Goal: Download file/media

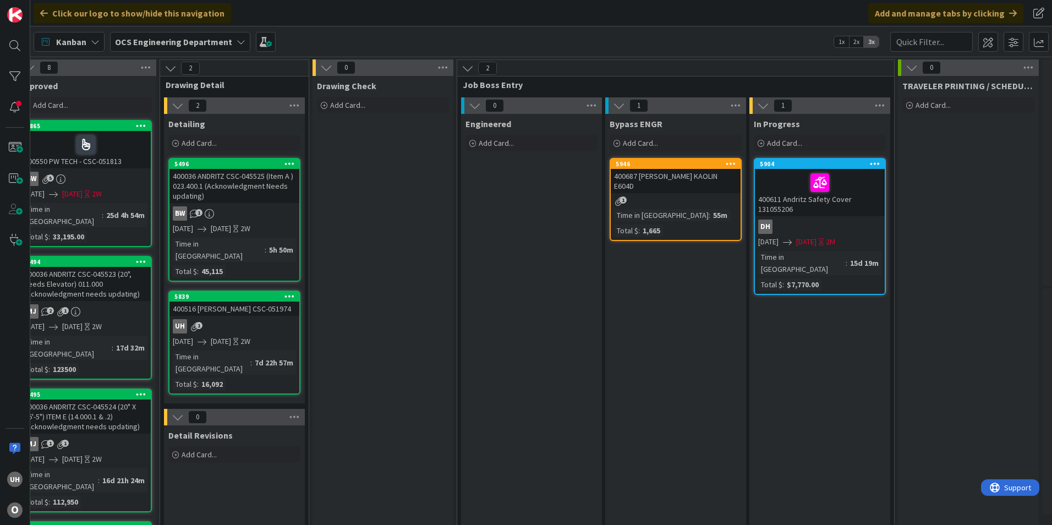
click at [217, 319] on div "uh 1" at bounding box center [235, 326] width 130 height 14
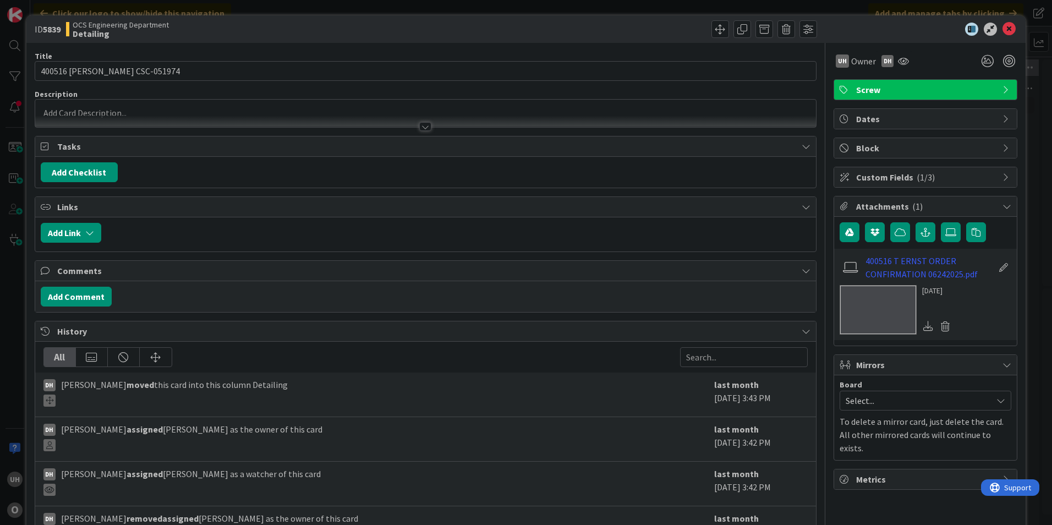
click at [421, 132] on div "Title 25 / 128 400516 T ERNST CSC-051974 Description uh Owner DH Screw Tasks Ad…" at bounding box center [426, 331] width 782 height 577
click at [420, 125] on div at bounding box center [425, 126] width 12 height 9
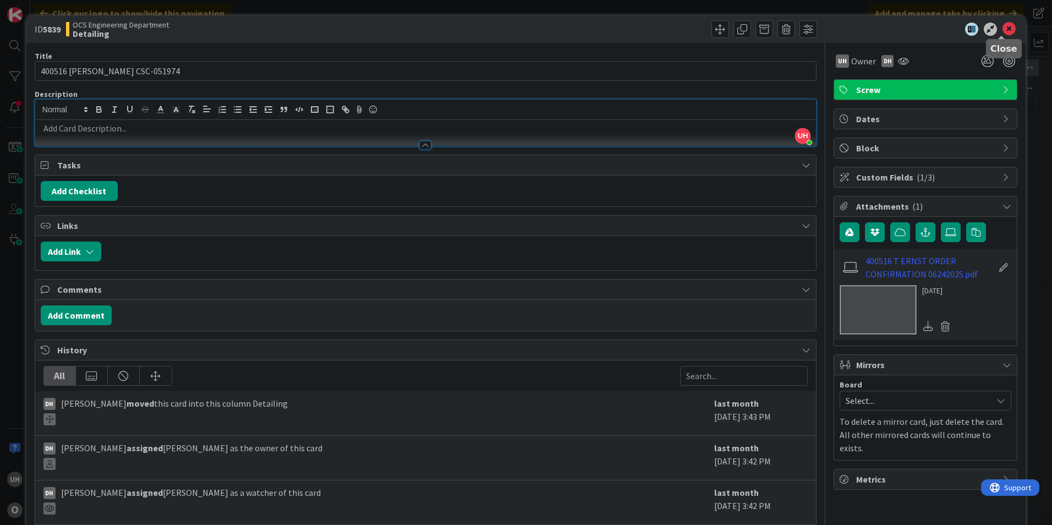
click at [1005, 30] on icon at bounding box center [1009, 29] width 13 height 13
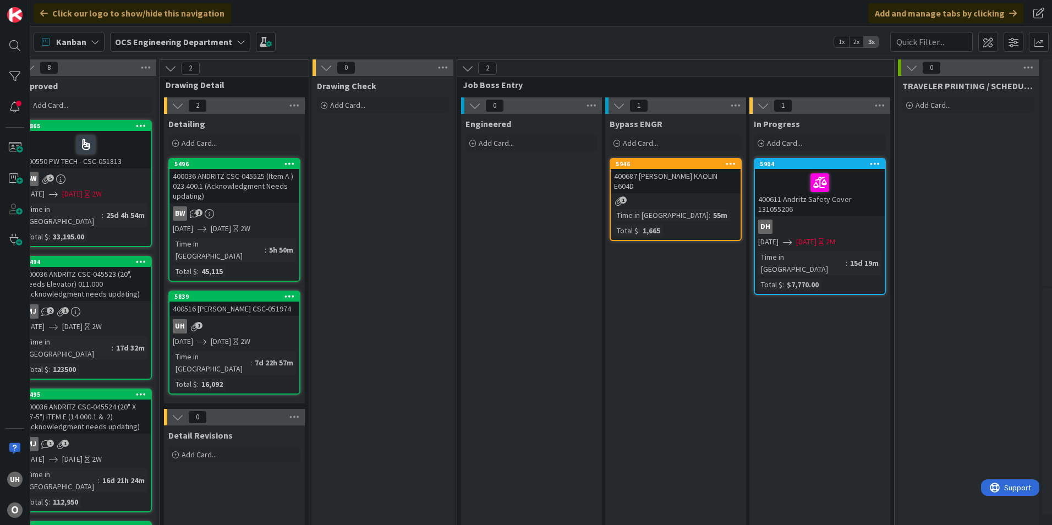
click at [678, 185] on div "5946 400687 THIELE KAOLIN E604D 1 Time in Column : 55m Total $ : 1,665" at bounding box center [676, 199] width 132 height 83
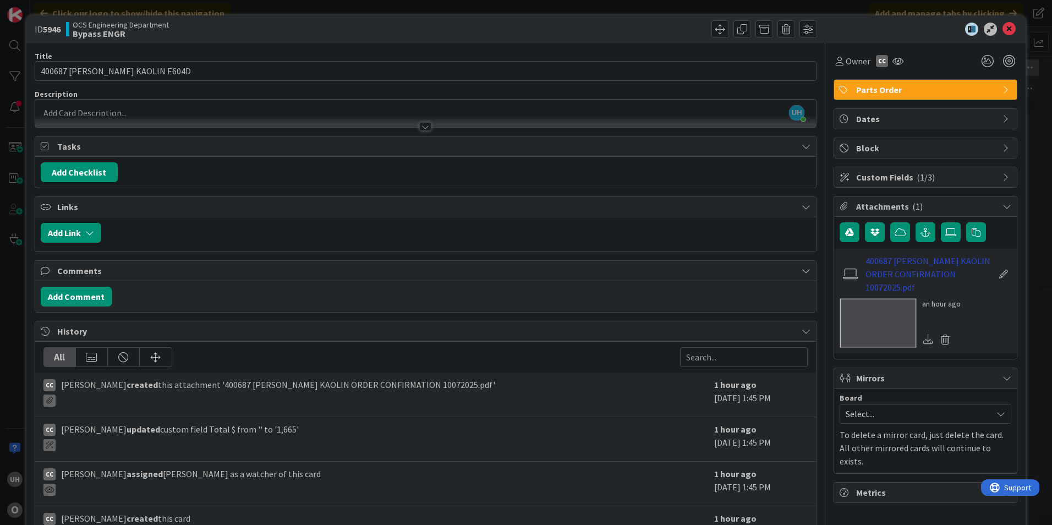
click at [897, 265] on link "400687 [PERSON_NAME] KAOLIN ORDER CONFIRMATION 10072025.pdf" at bounding box center [930, 274] width 128 height 40
click at [1003, 24] on icon at bounding box center [1009, 29] width 13 height 13
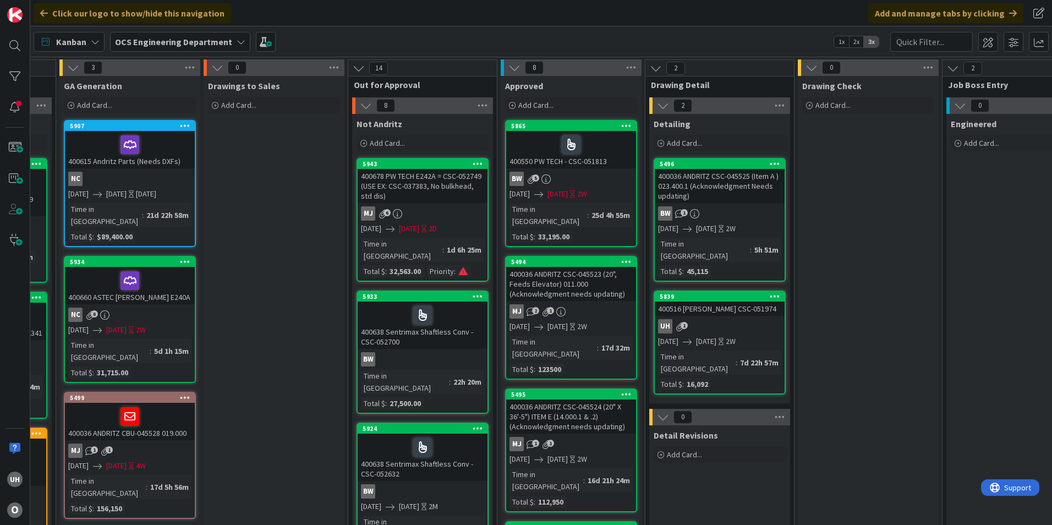
scroll to position [0, 959]
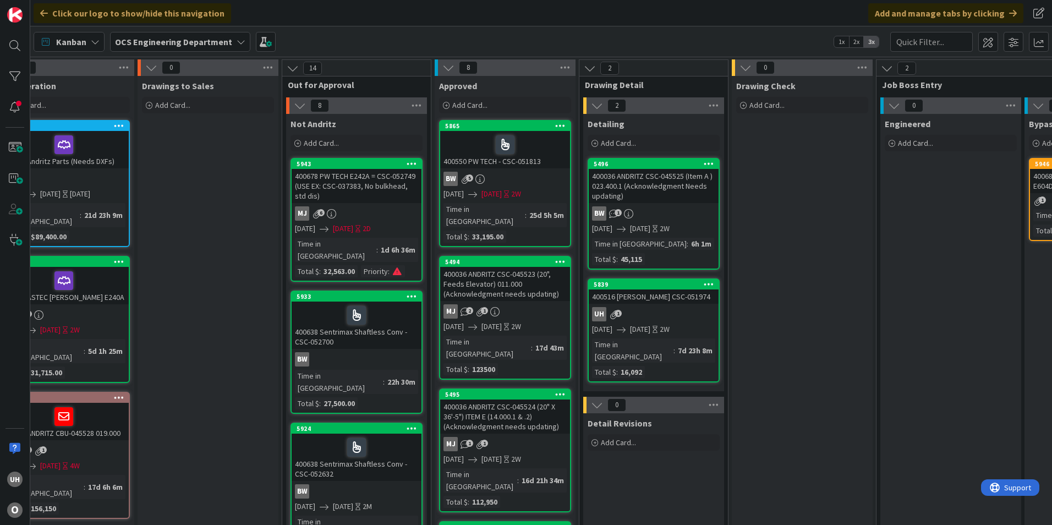
scroll to position [0, 959]
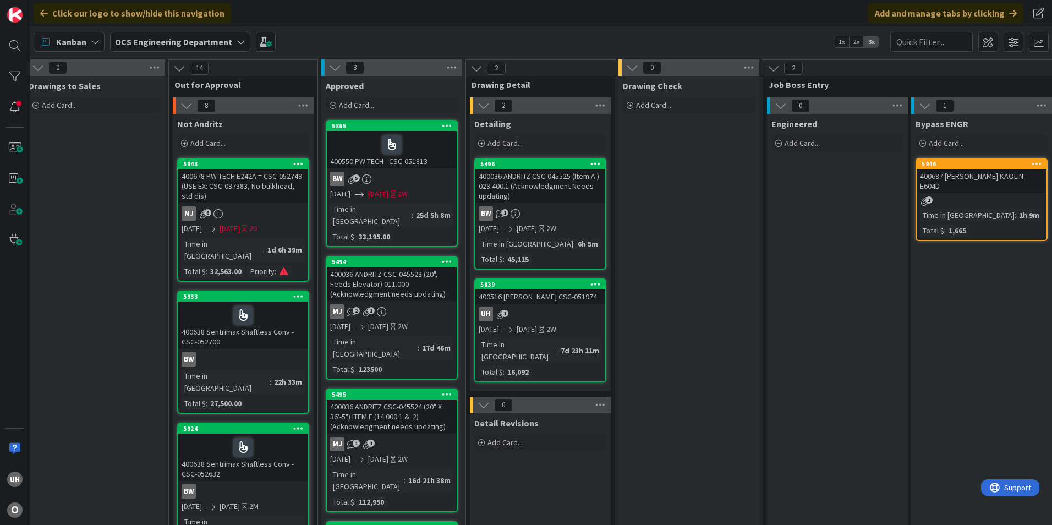
scroll to position [0, 959]
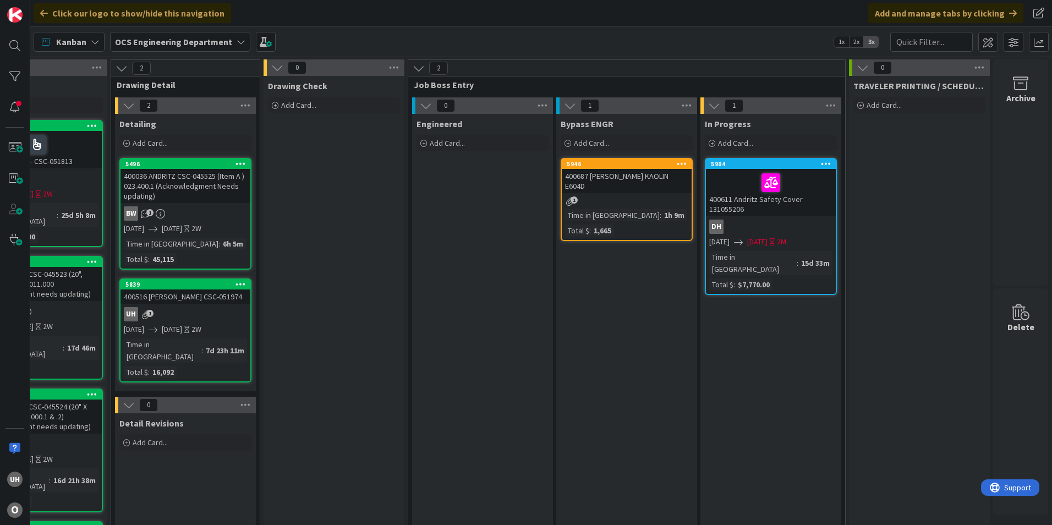
click at [610, 196] on div "1" at bounding box center [627, 200] width 130 height 9
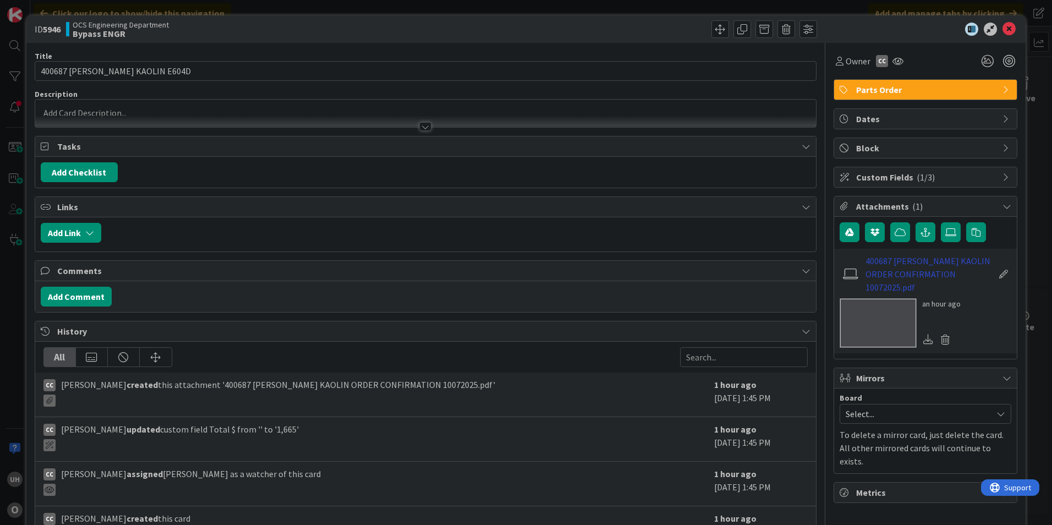
click at [922, 272] on link "400687 [PERSON_NAME] KAOLIN ORDER CONFIRMATION 10072025.pdf" at bounding box center [930, 274] width 128 height 40
click at [1003, 28] on icon at bounding box center [1009, 29] width 13 height 13
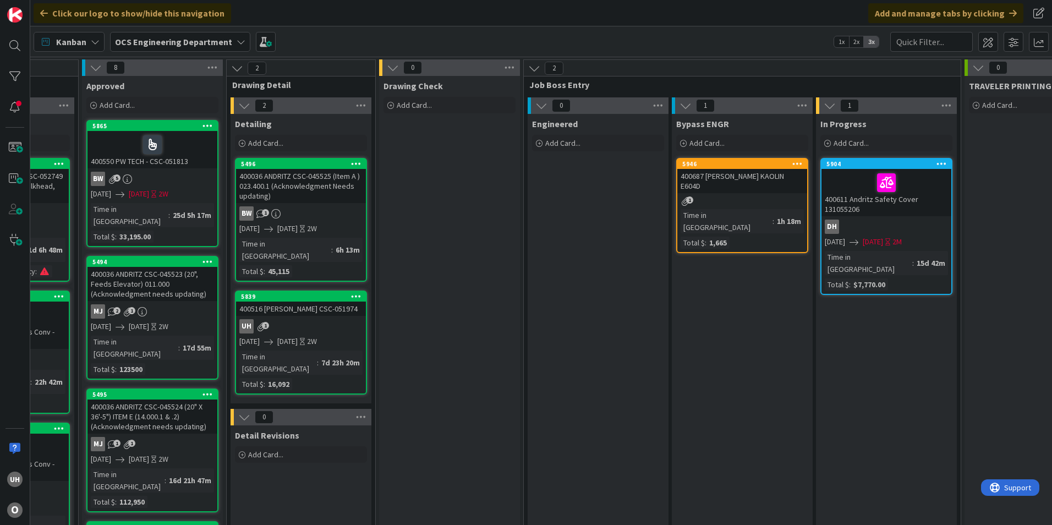
scroll to position [0, 959]
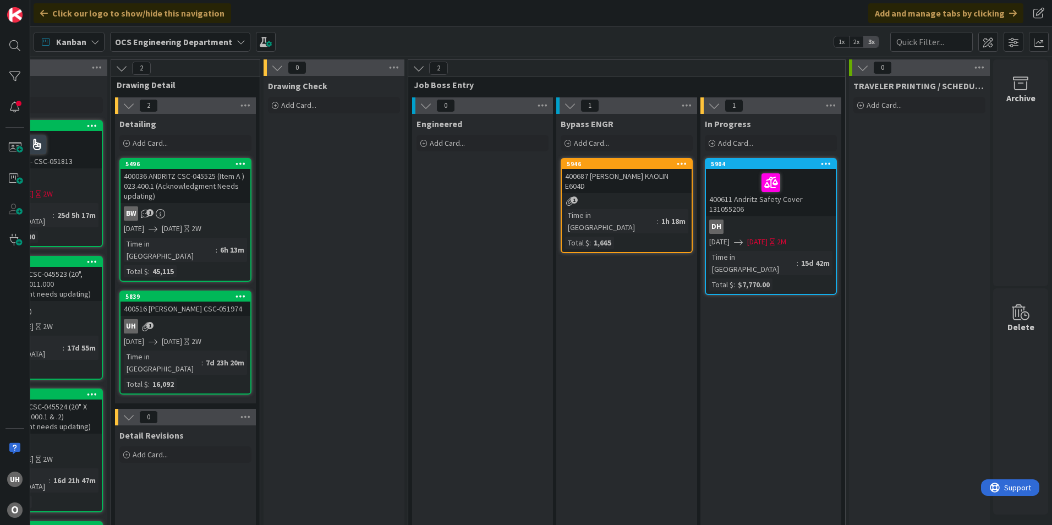
click at [623, 196] on div "1" at bounding box center [627, 200] width 130 height 9
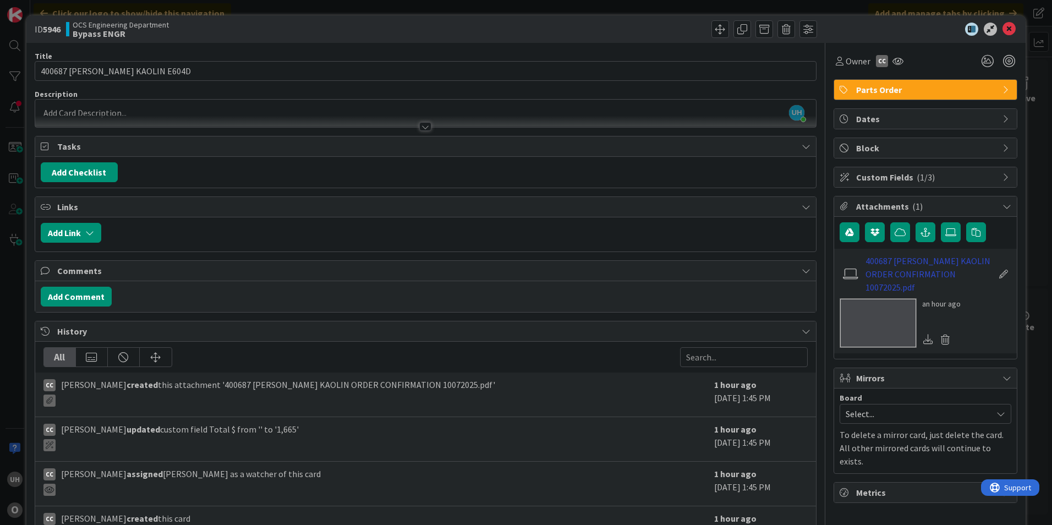
click at [911, 274] on link "400687 [PERSON_NAME] KAOLIN ORDER CONFIRMATION 10072025.pdf" at bounding box center [930, 274] width 128 height 40
click at [1007, 28] on icon at bounding box center [1009, 29] width 13 height 13
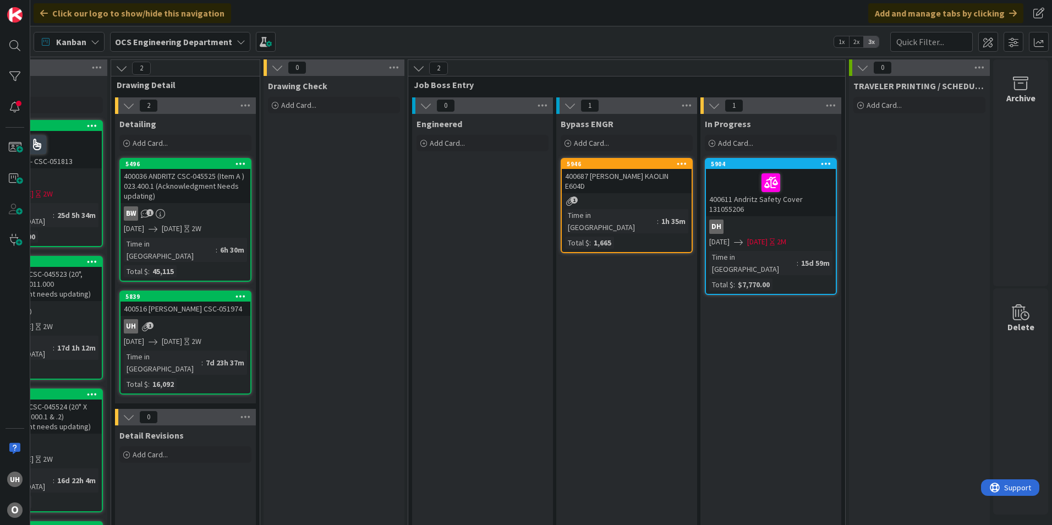
click at [632, 196] on div "1" at bounding box center [627, 200] width 130 height 9
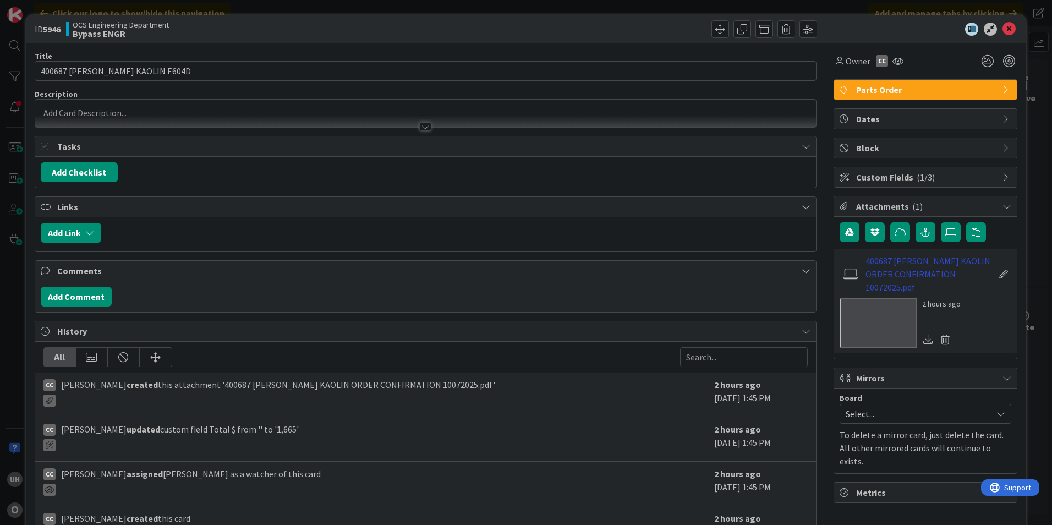
click at [913, 270] on link "400687 [PERSON_NAME] KAOLIN ORDER CONFIRMATION 10072025.pdf" at bounding box center [930, 274] width 128 height 40
